Goal: Information Seeking & Learning: Learn about a topic

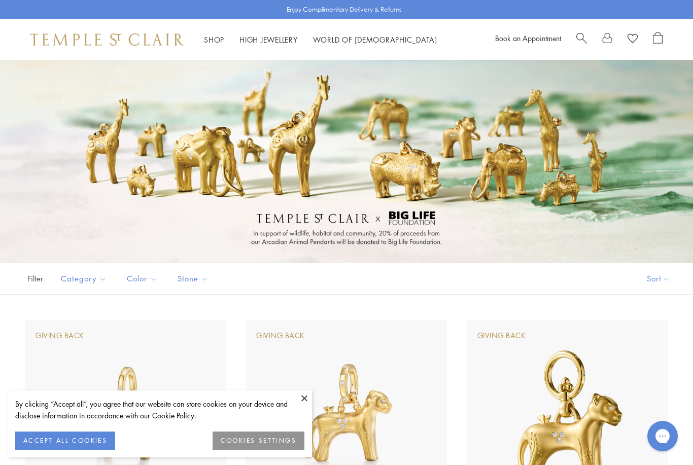
click at [70, 440] on button "ACCEPT ALL COOKIES" at bounding box center [65, 441] width 100 height 18
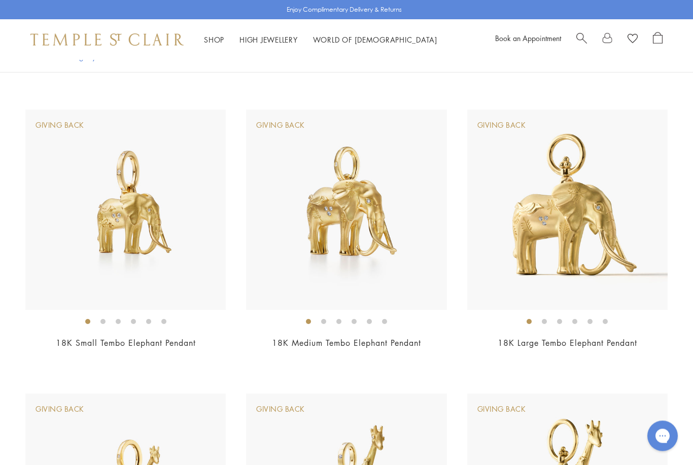
scroll to position [495, 0]
click at [130, 210] on img at bounding box center [125, 209] width 200 height 200
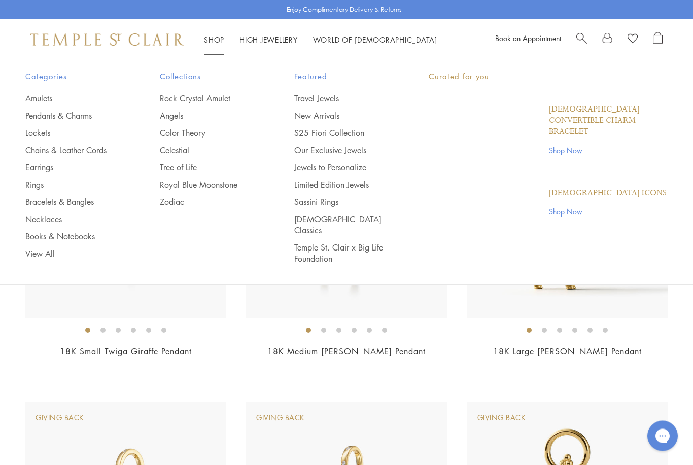
scroll to position [770, 0]
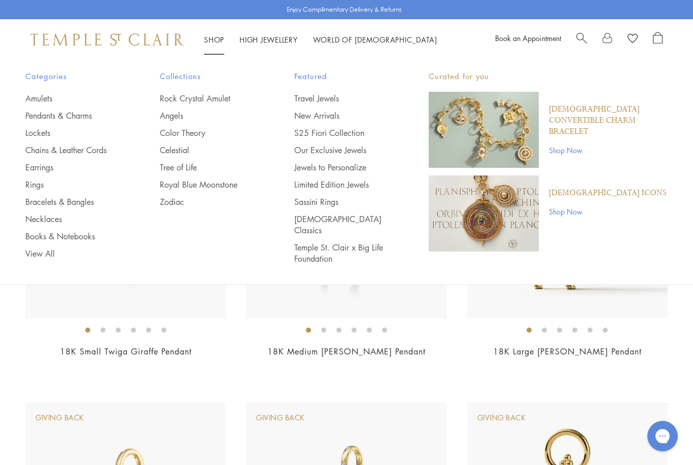
click at [68, 200] on link "Bracelets & Bangles" at bounding box center [72, 201] width 94 height 11
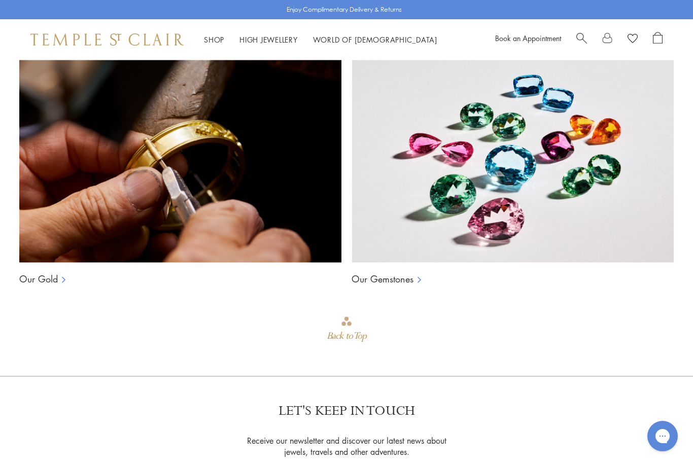
scroll to position [667, 0]
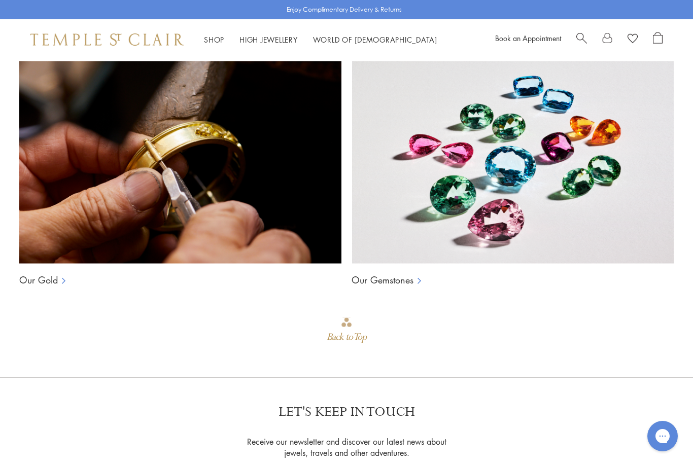
click at [44, 280] on link "Our Gold" at bounding box center [38, 280] width 39 height 12
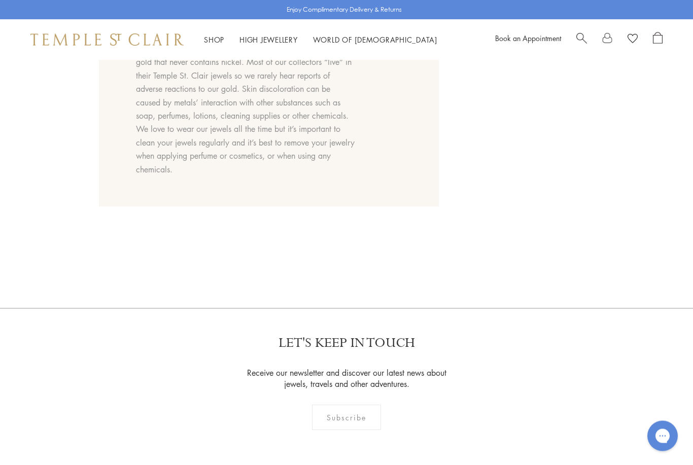
scroll to position [908, 0]
